Goal: Communication & Community: Share content

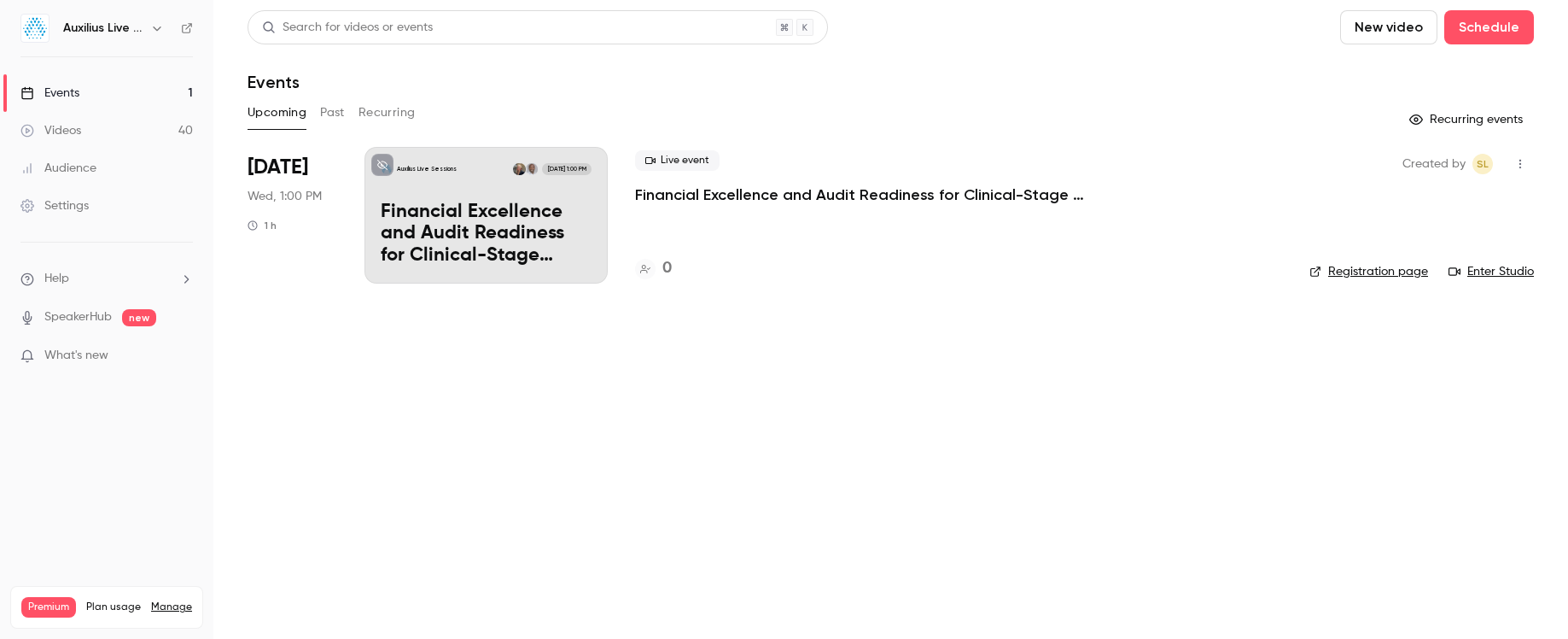
click at [137, 41] on div "Auxilius Live Sessions" at bounding box center [107, 29] width 173 height 29
click at [150, 27] on icon "button" at bounding box center [156, 28] width 14 height 14
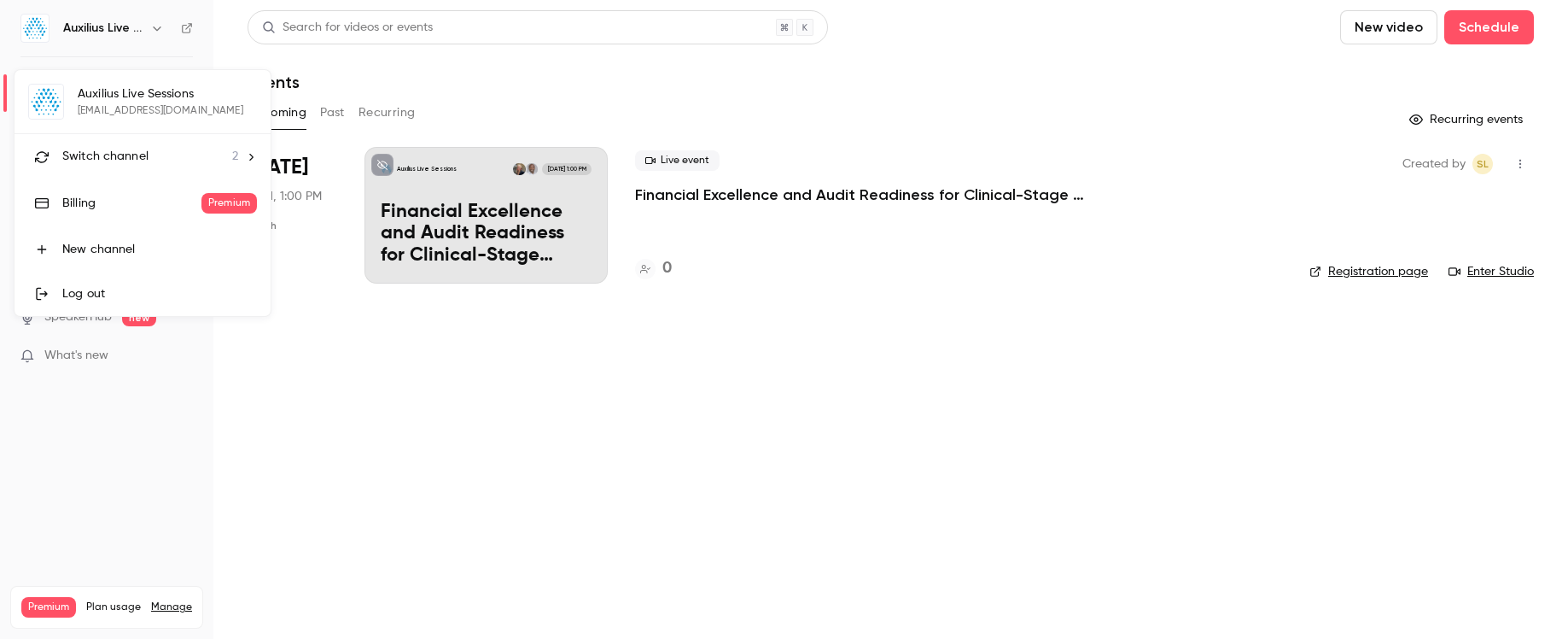
click at [143, 139] on li "Switch channel 2" at bounding box center [142, 156] width 256 height 45
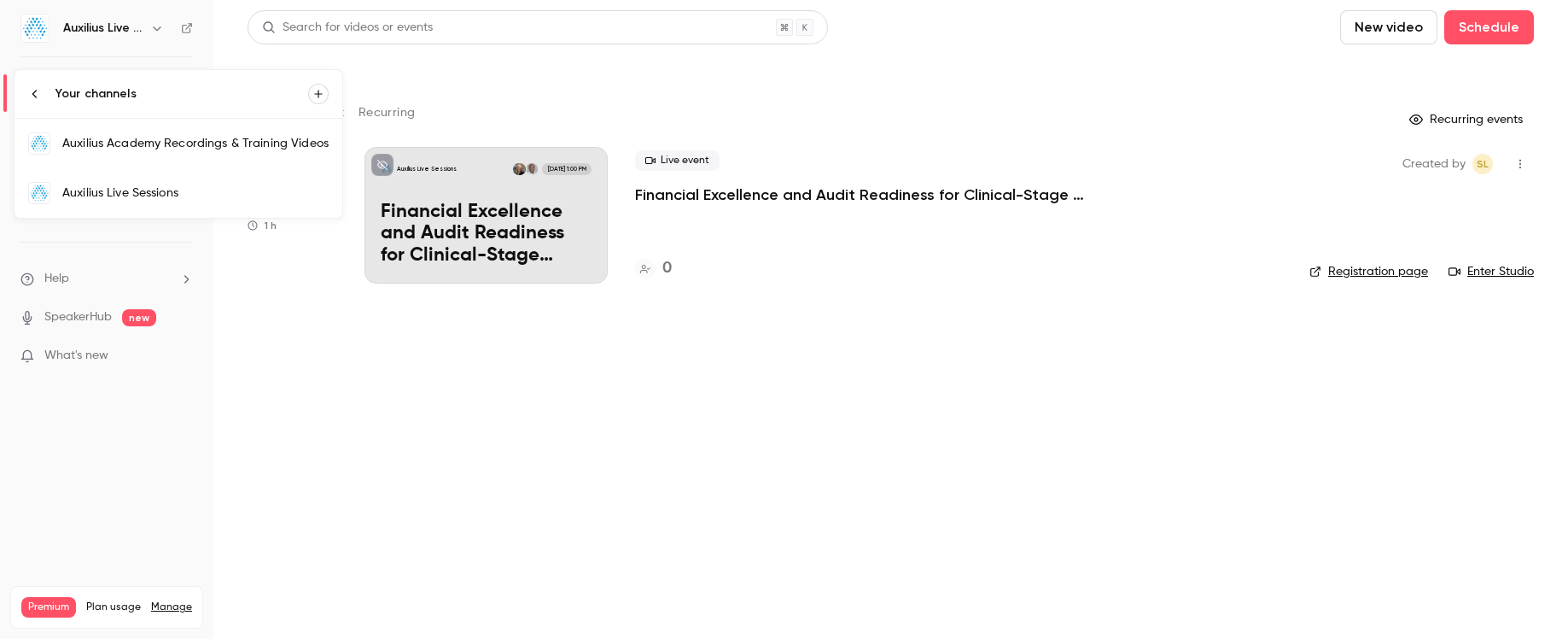
click at [184, 151] on div "Auxilius Academy Recordings & Training Videos" at bounding box center [196, 143] width 267 height 17
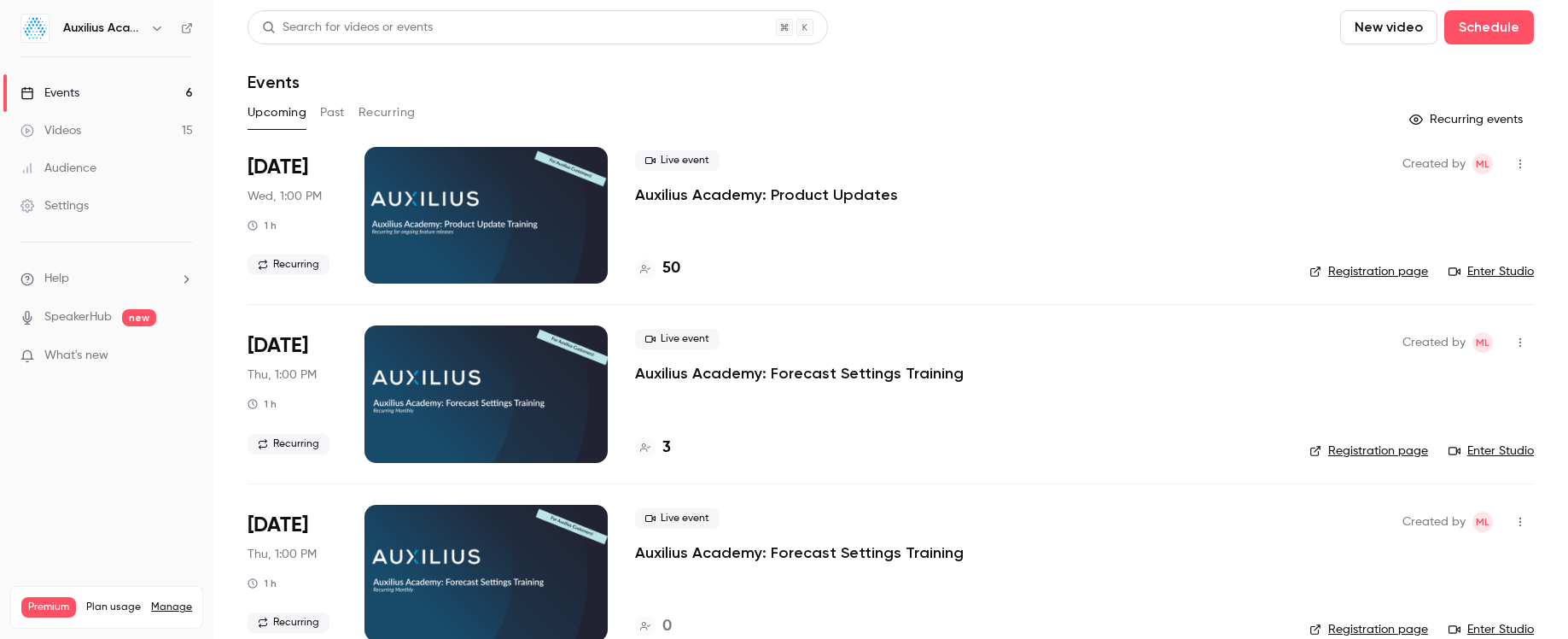
click at [726, 201] on p "Auxilius Academy: Product Updates" at bounding box center [767, 195] width 263 height 20
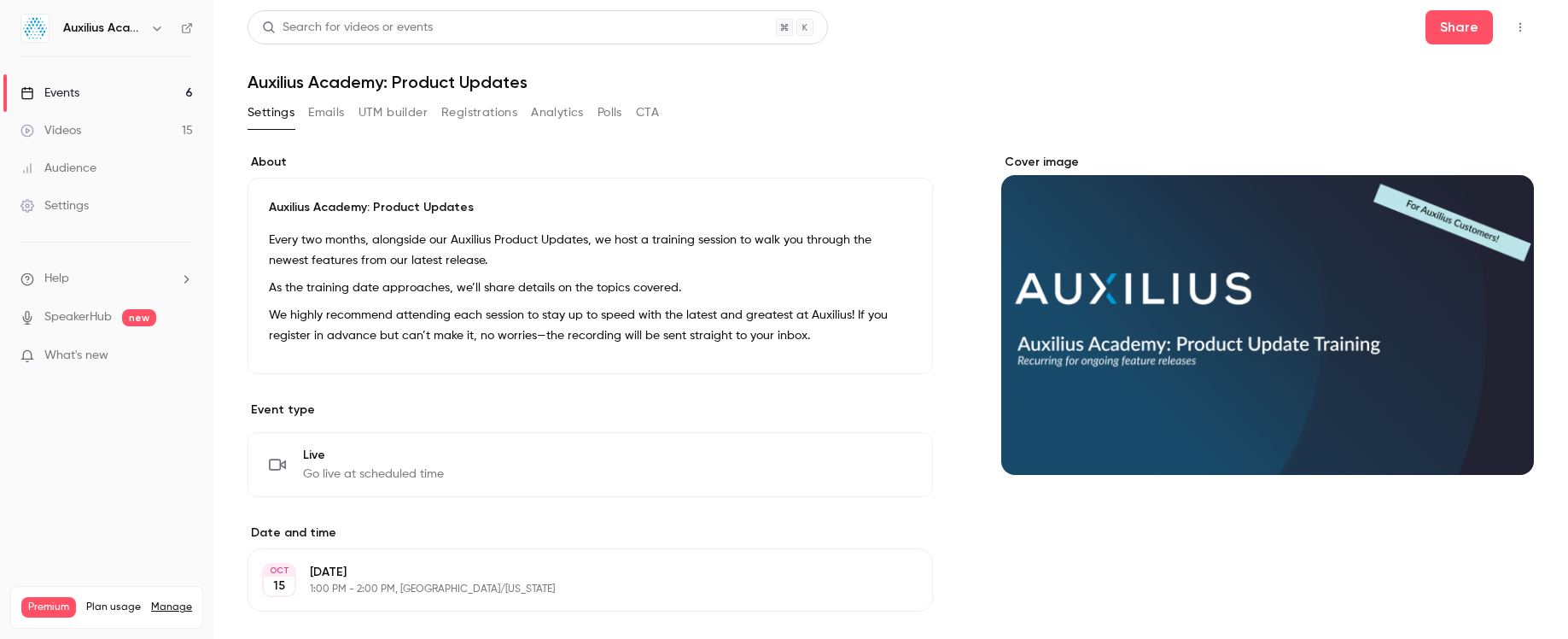
click at [1506, 33] on button "button" at bounding box center [1520, 28] width 28 height 28
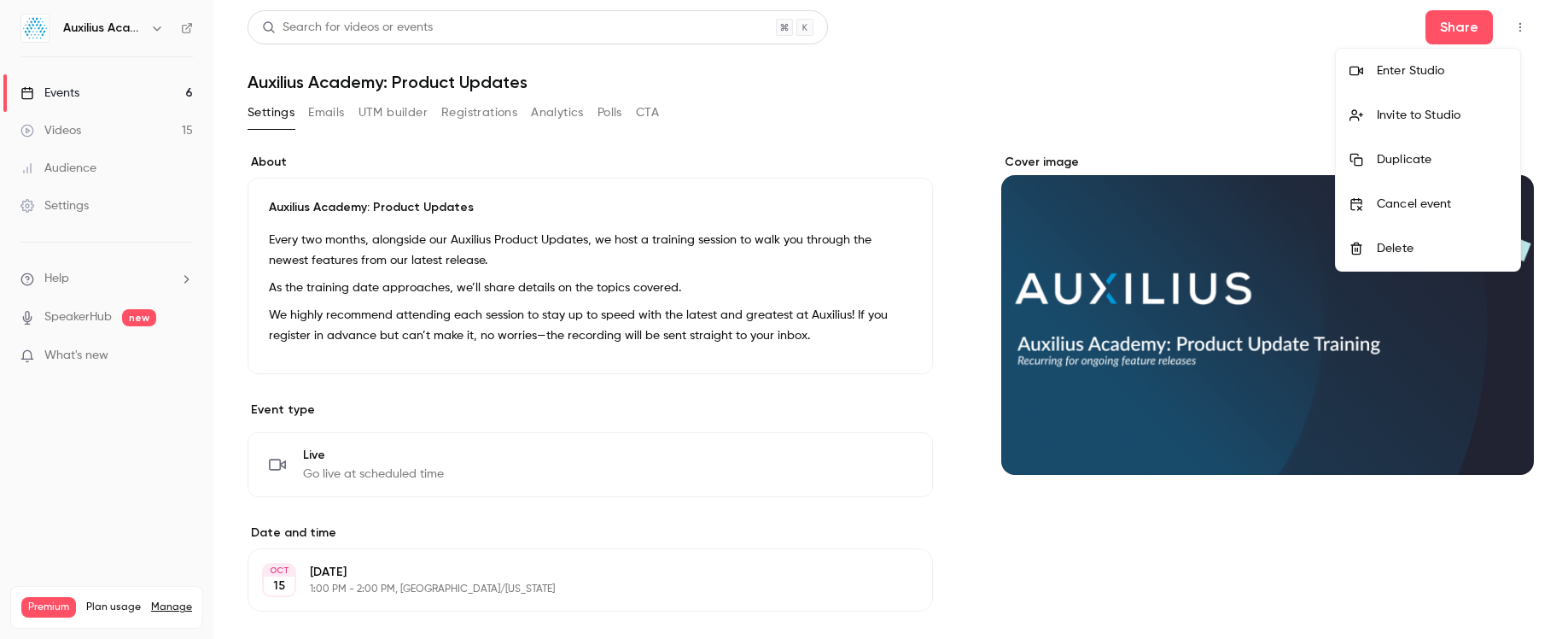
click at [1430, 74] on div "Enter Studio" at bounding box center [1441, 71] width 130 height 17
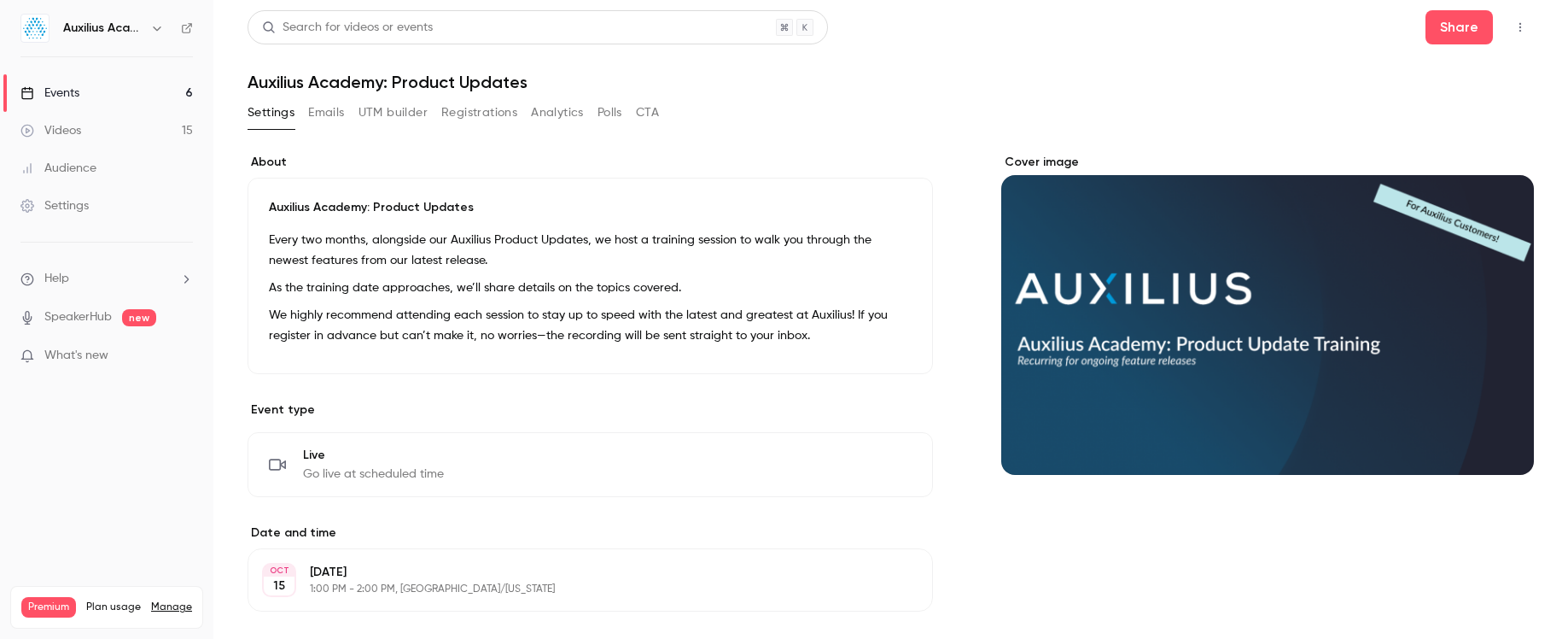
click at [1514, 32] on icon "button" at bounding box center [1520, 27] width 14 height 12
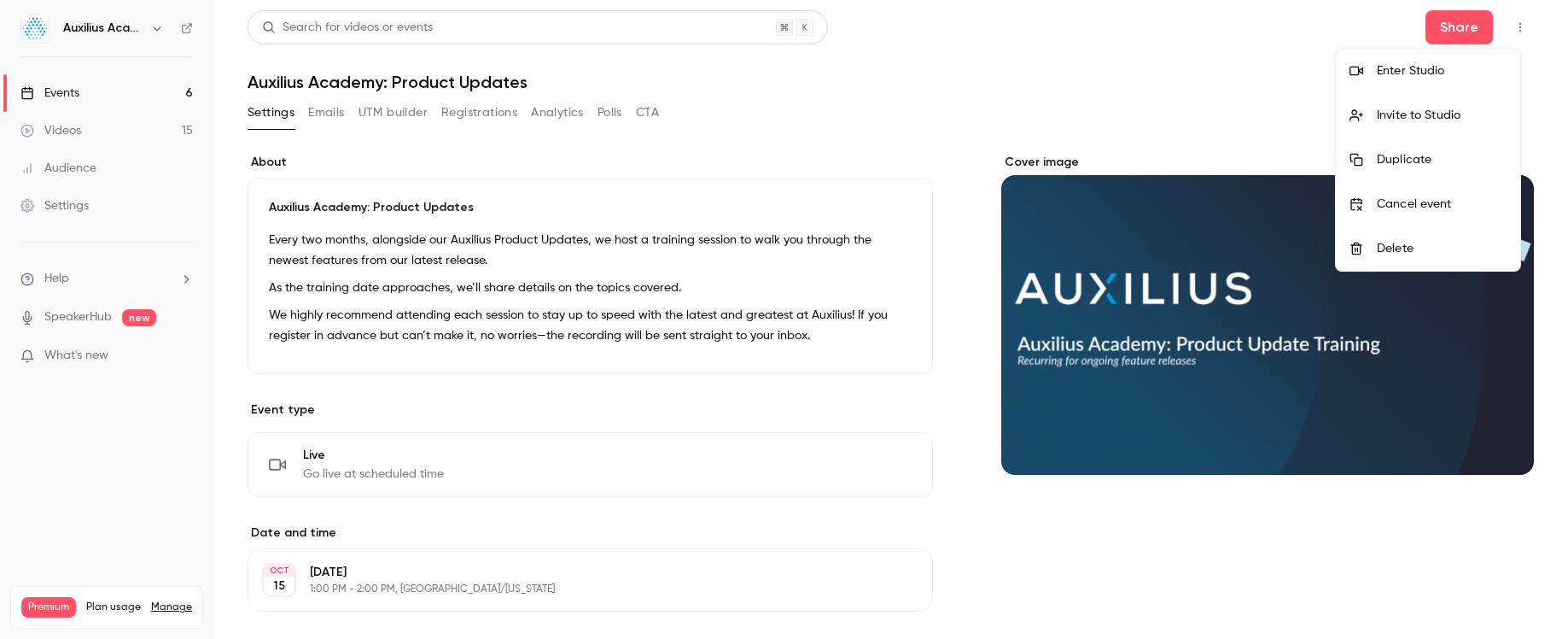
click at [1462, 109] on div "Invite to Studio" at bounding box center [1441, 115] width 130 height 17
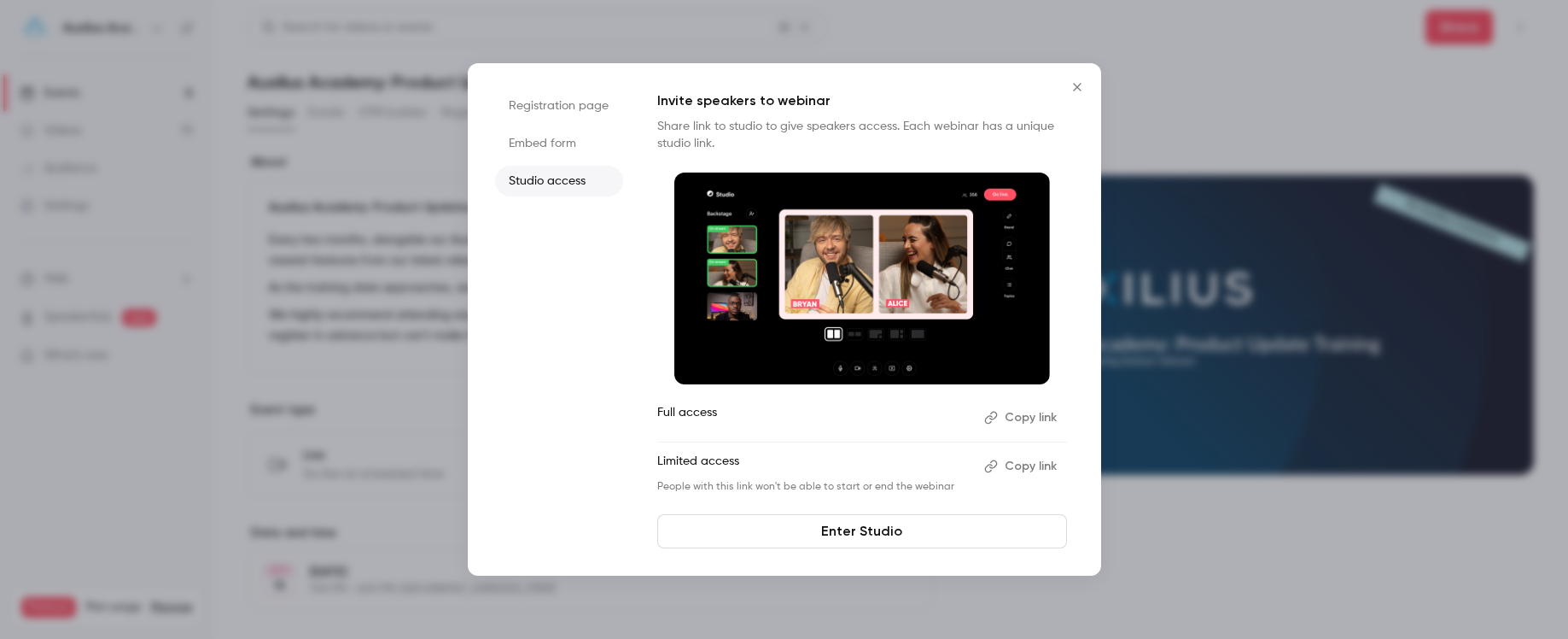
click at [1022, 418] on button "Copy link" at bounding box center [1022, 417] width 90 height 28
